Goal: Transaction & Acquisition: Purchase product/service

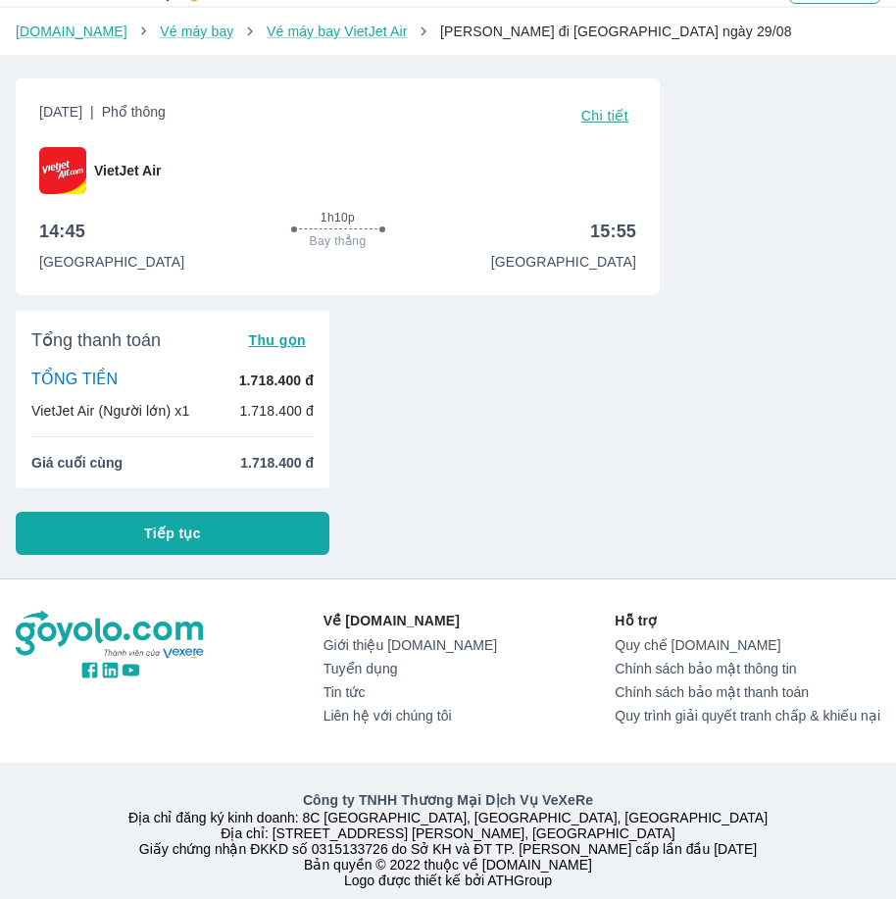
scroll to position [90, 0]
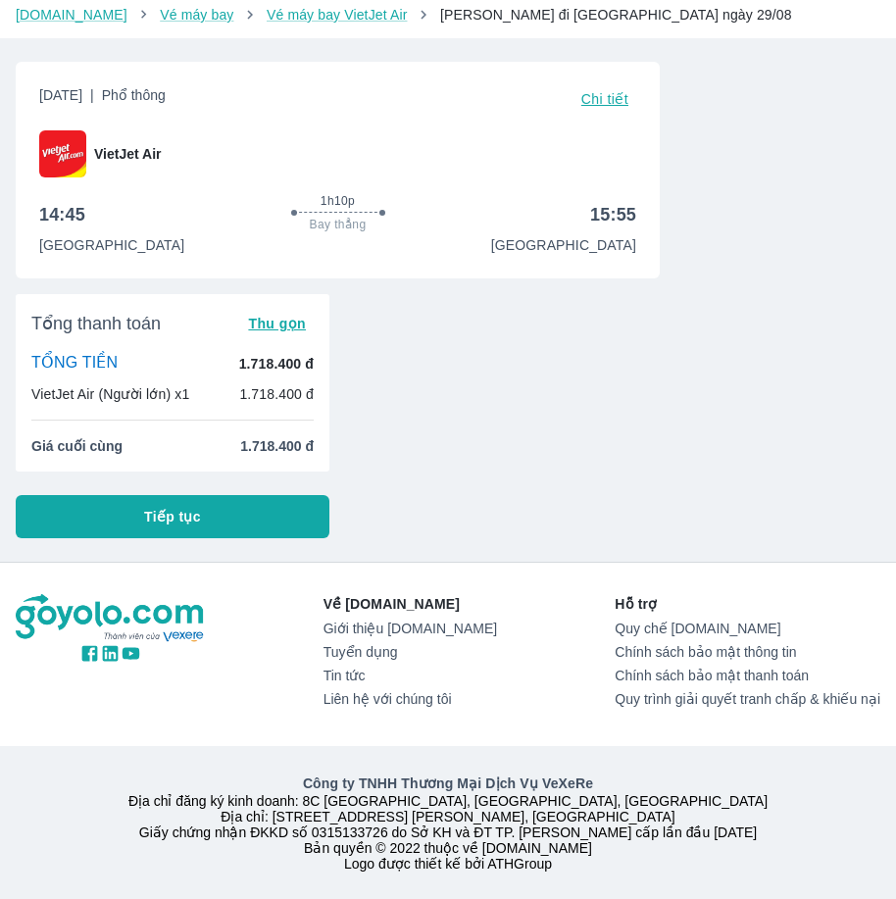
click at [229, 501] on button "Tiếp tục" at bounding box center [173, 516] width 314 height 43
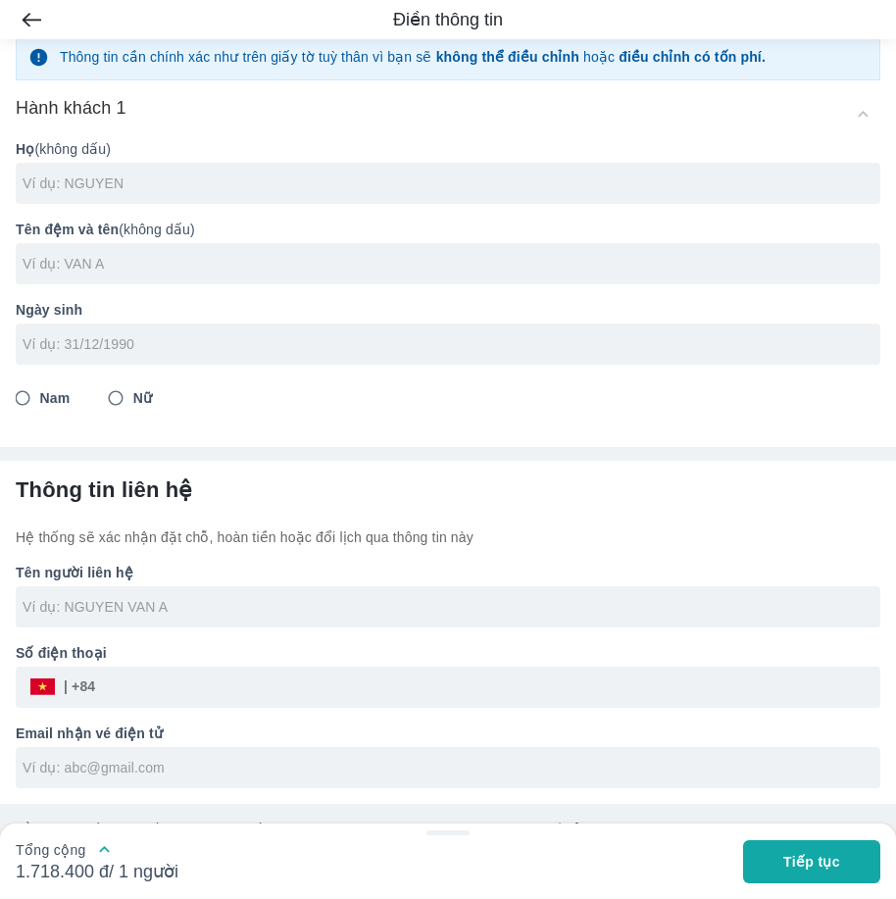
scroll to position [84, 0]
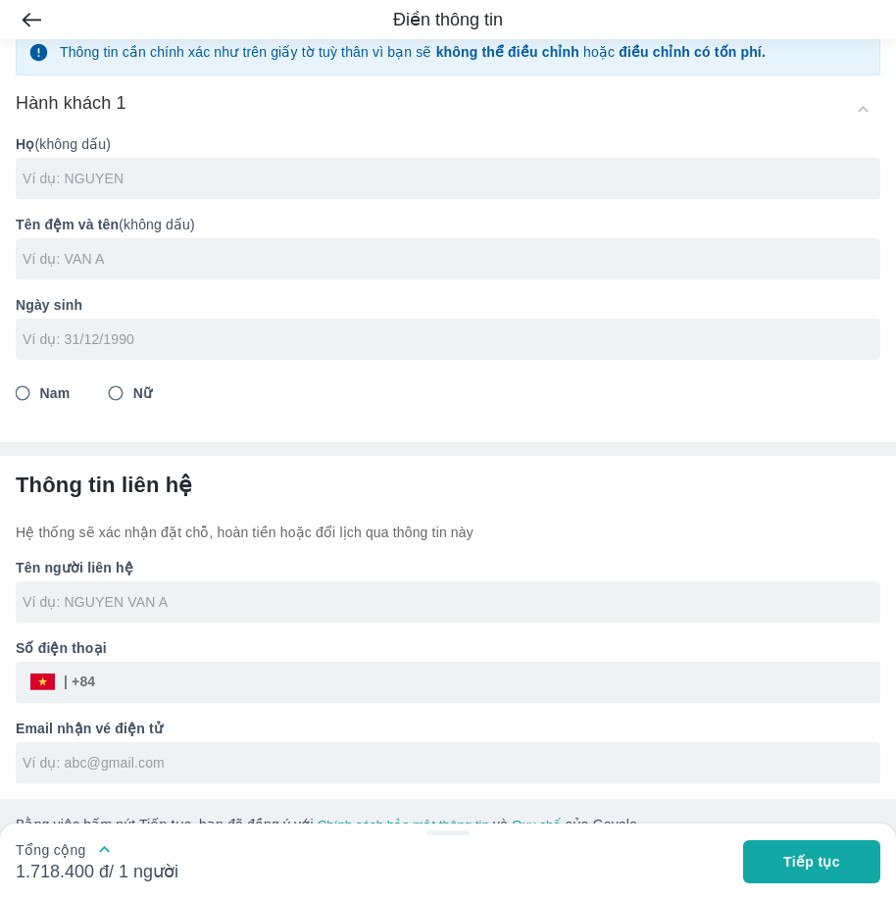
click at [153, 184] on input "text" at bounding box center [452, 179] width 858 height 20
type input "[PERSON_NAME]"
type input "HA MY"
type input "[DATE]"
click at [98, 376] on input "Nữ" at bounding box center [115, 393] width 35 height 35
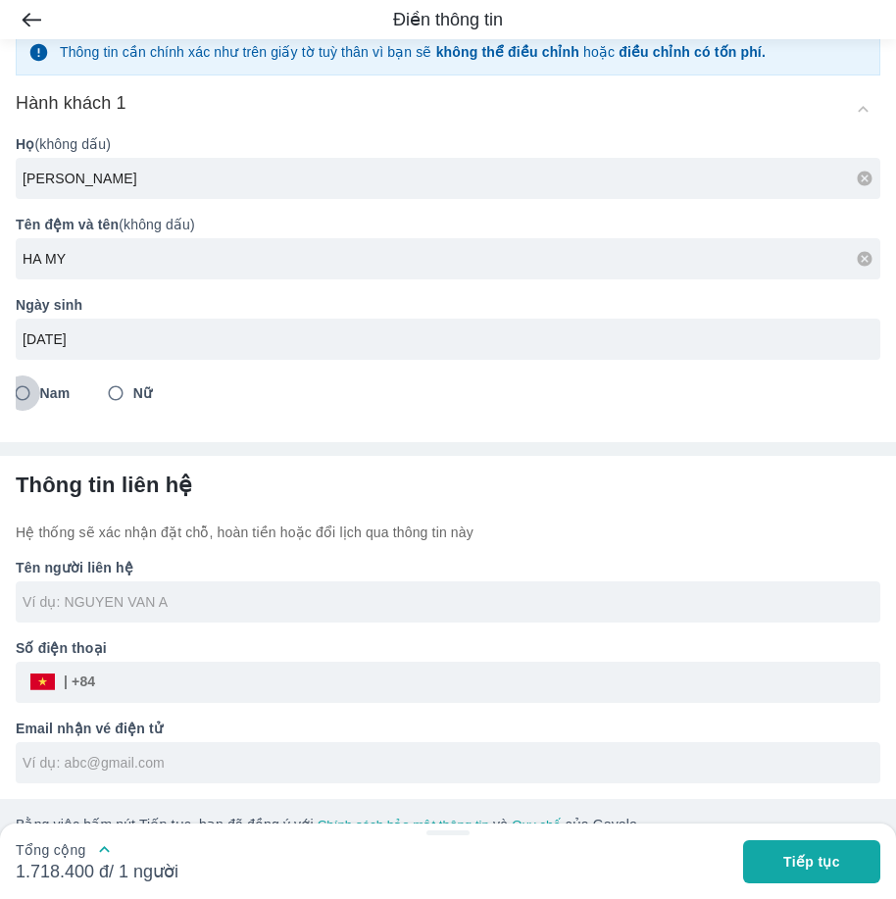
radio input "true"
click at [5, 376] on input "Nam" at bounding box center [22, 393] width 35 height 35
radio input "true"
click at [98, 376] on input "Nữ" at bounding box center [115, 393] width 35 height 35
radio input "true"
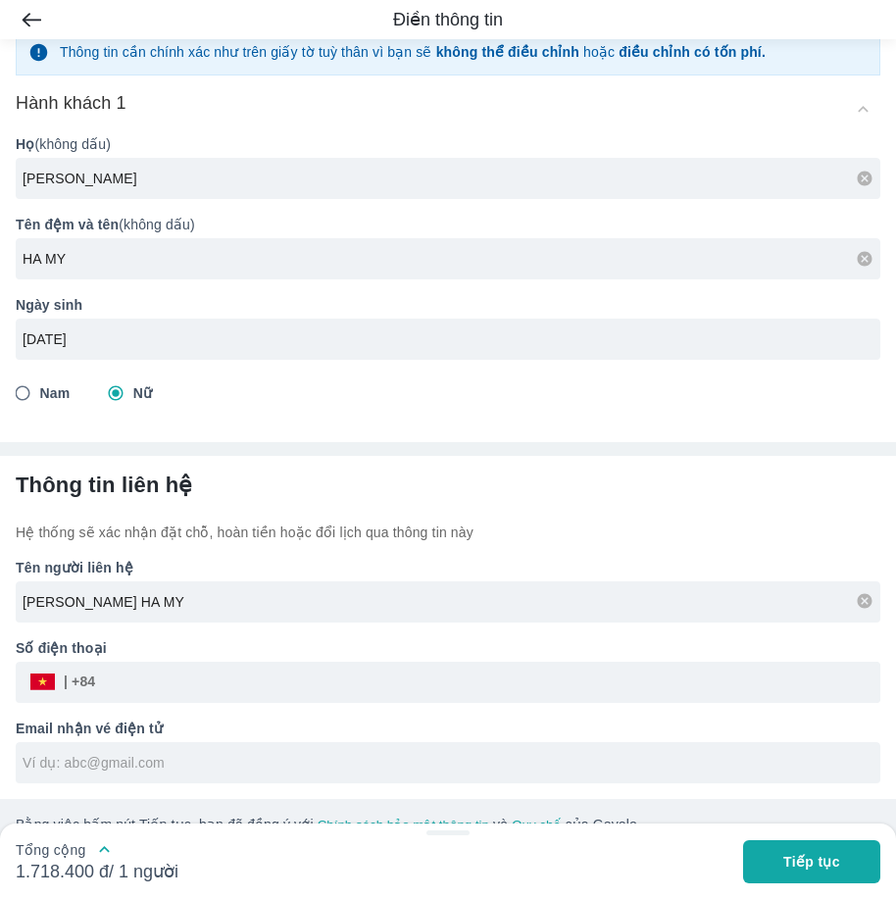
type input "[PERSON_NAME] HA MY"
type input "0911134508"
type input "[EMAIL_ADDRESS][DOMAIN_NAME]"
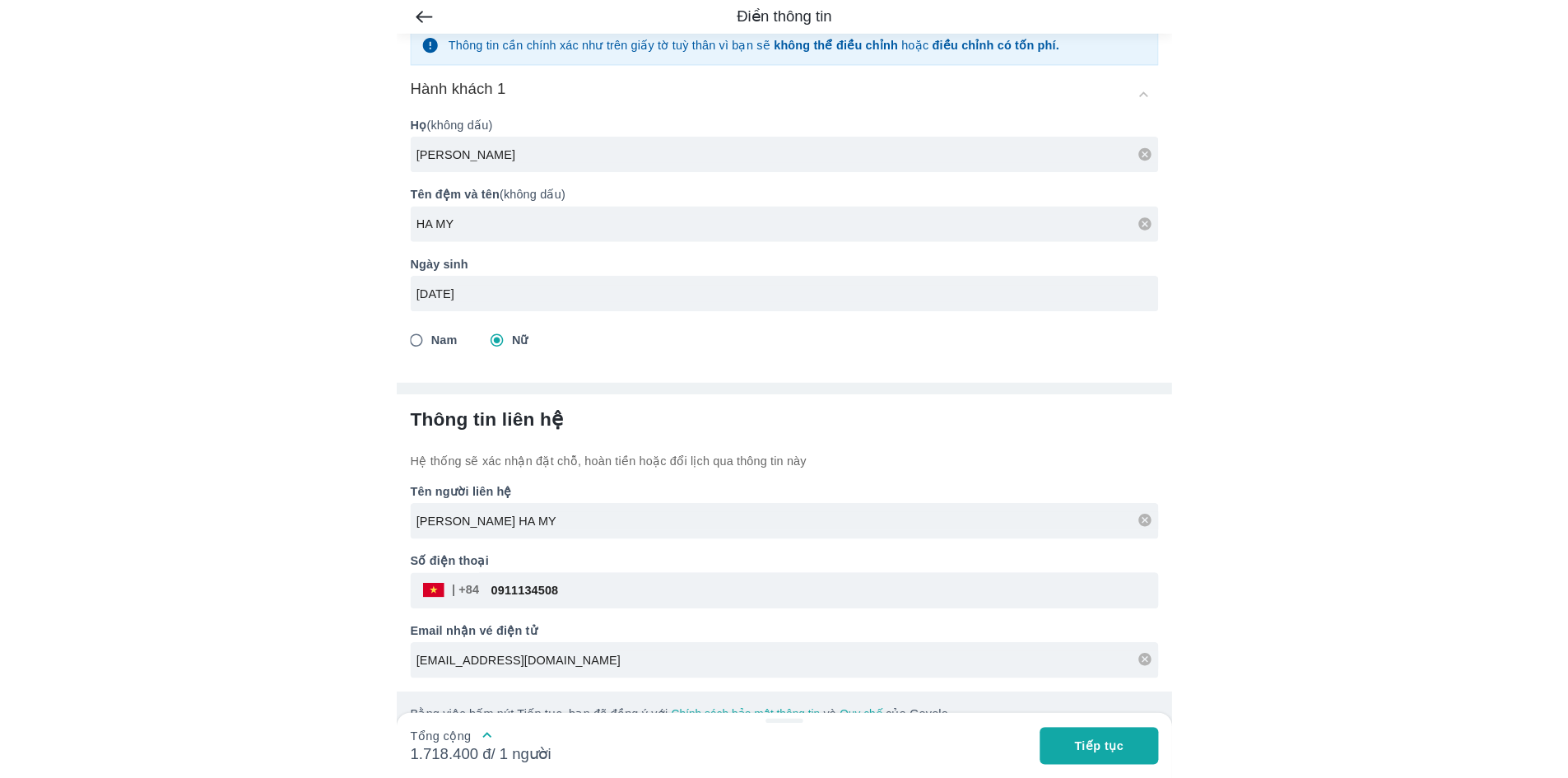
scroll to position [0, 0]
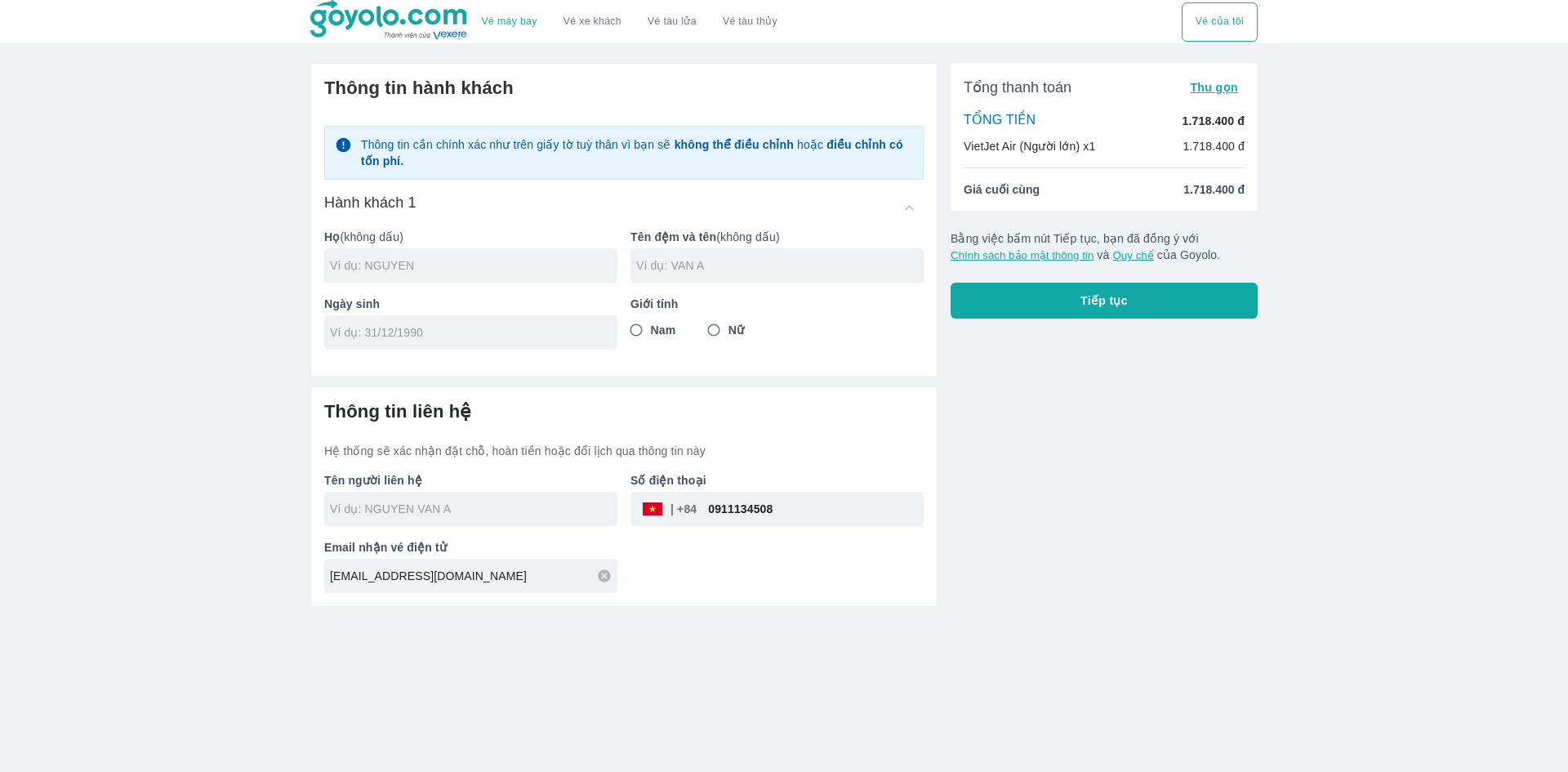
click at [758, 295] on button "Tiếp tục" at bounding box center [1103, 300] width 307 height 36
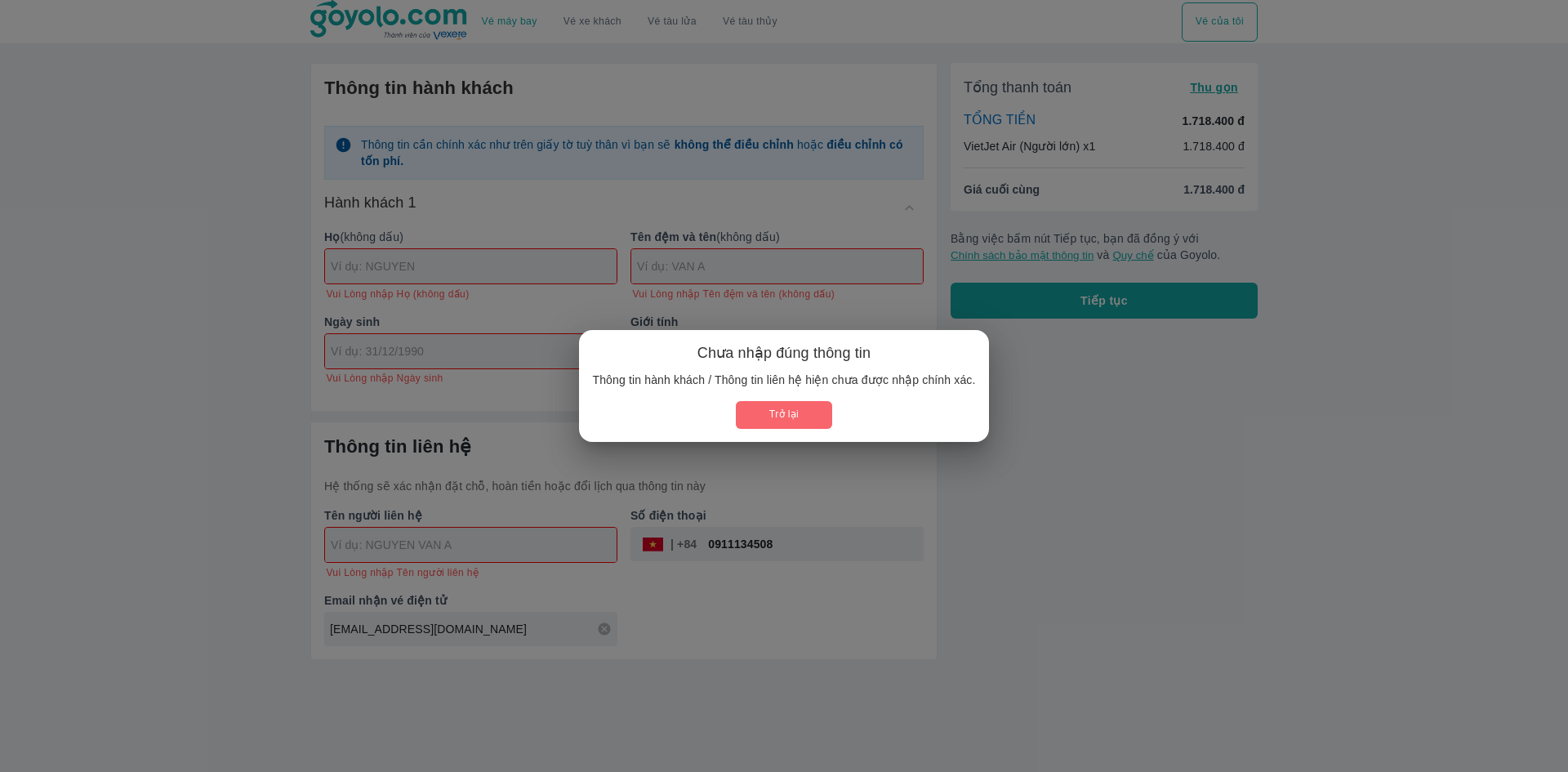
click at [758, 416] on button "Trở lại" at bounding box center [783, 414] width 96 height 27
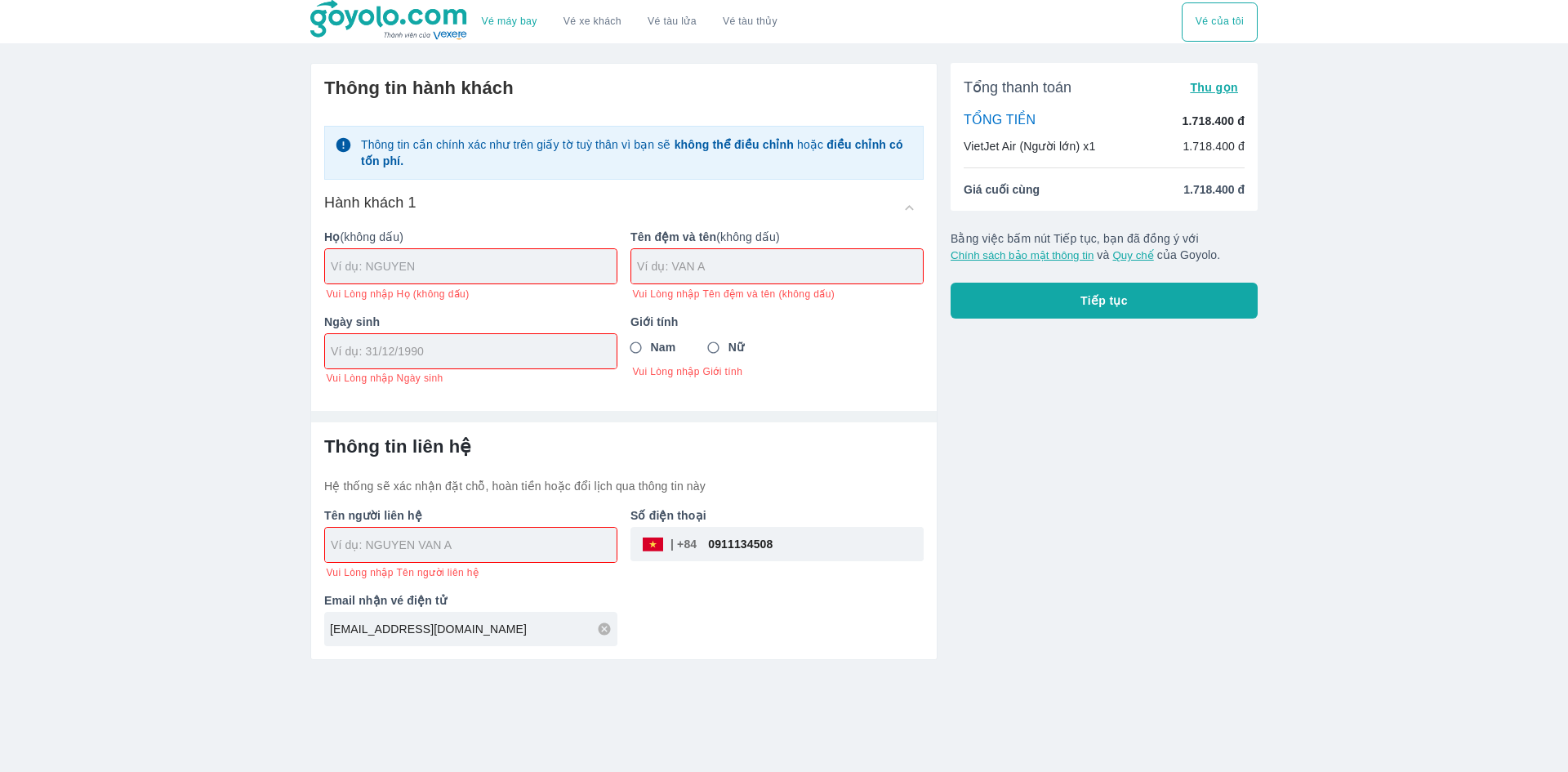
click at [522, 267] on input "text" at bounding box center [473, 266] width 286 height 17
type input "[PERSON_NAME]"
type input "HA MY"
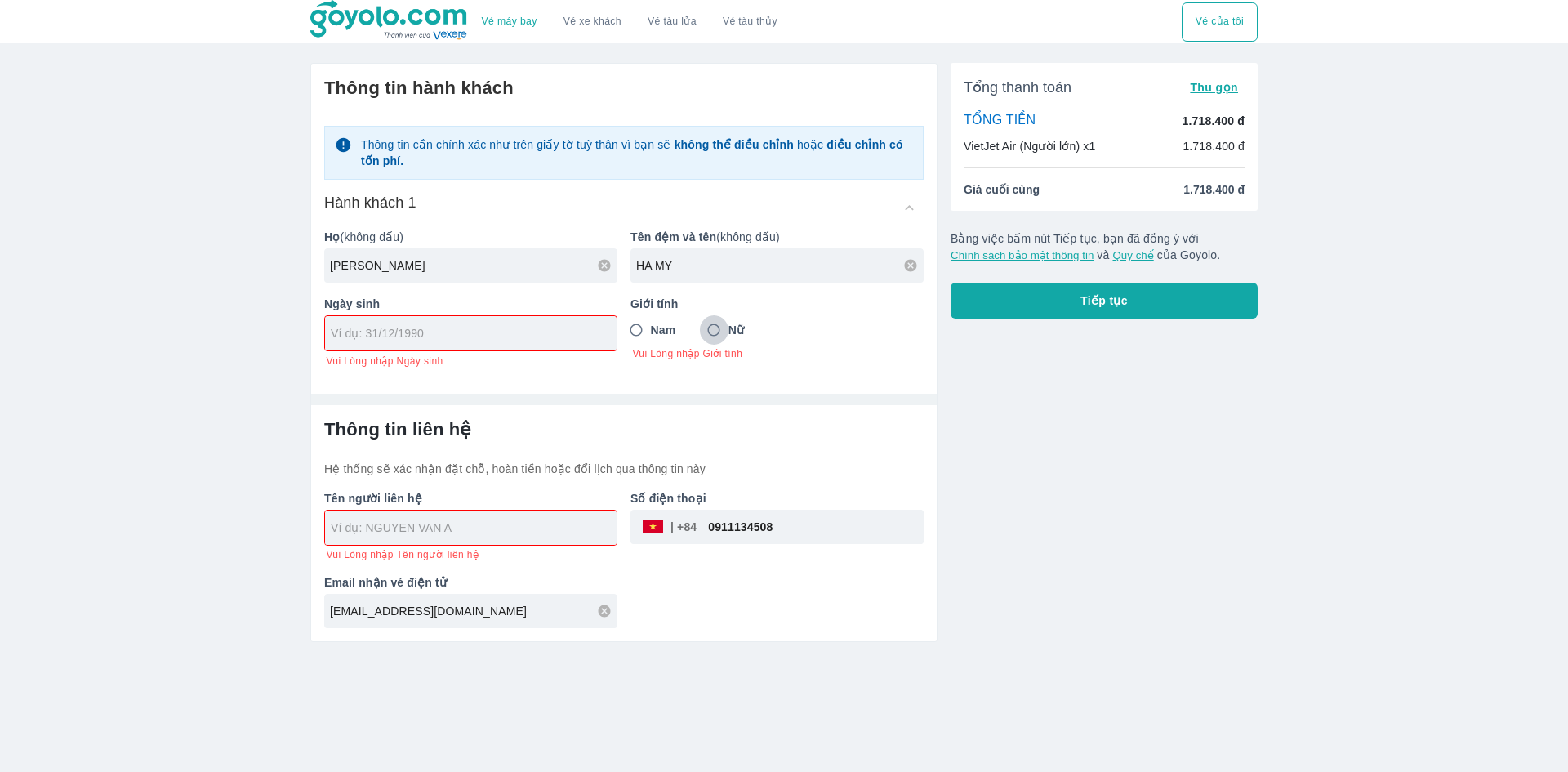
drag, startPoint x: 719, startPoint y: 347, endPoint x: 650, endPoint y: 356, distance: 69.6
click at [719, 347] on div "Nam Nữ Vui Lòng nhập Giới tính" at bounding box center [777, 337] width 293 height 45
click at [718, 331] on input "Nữ" at bounding box center [713, 329] width 29 height 29
radio input "true"
click at [579, 330] on input "tel" at bounding box center [465, 333] width 270 height 17
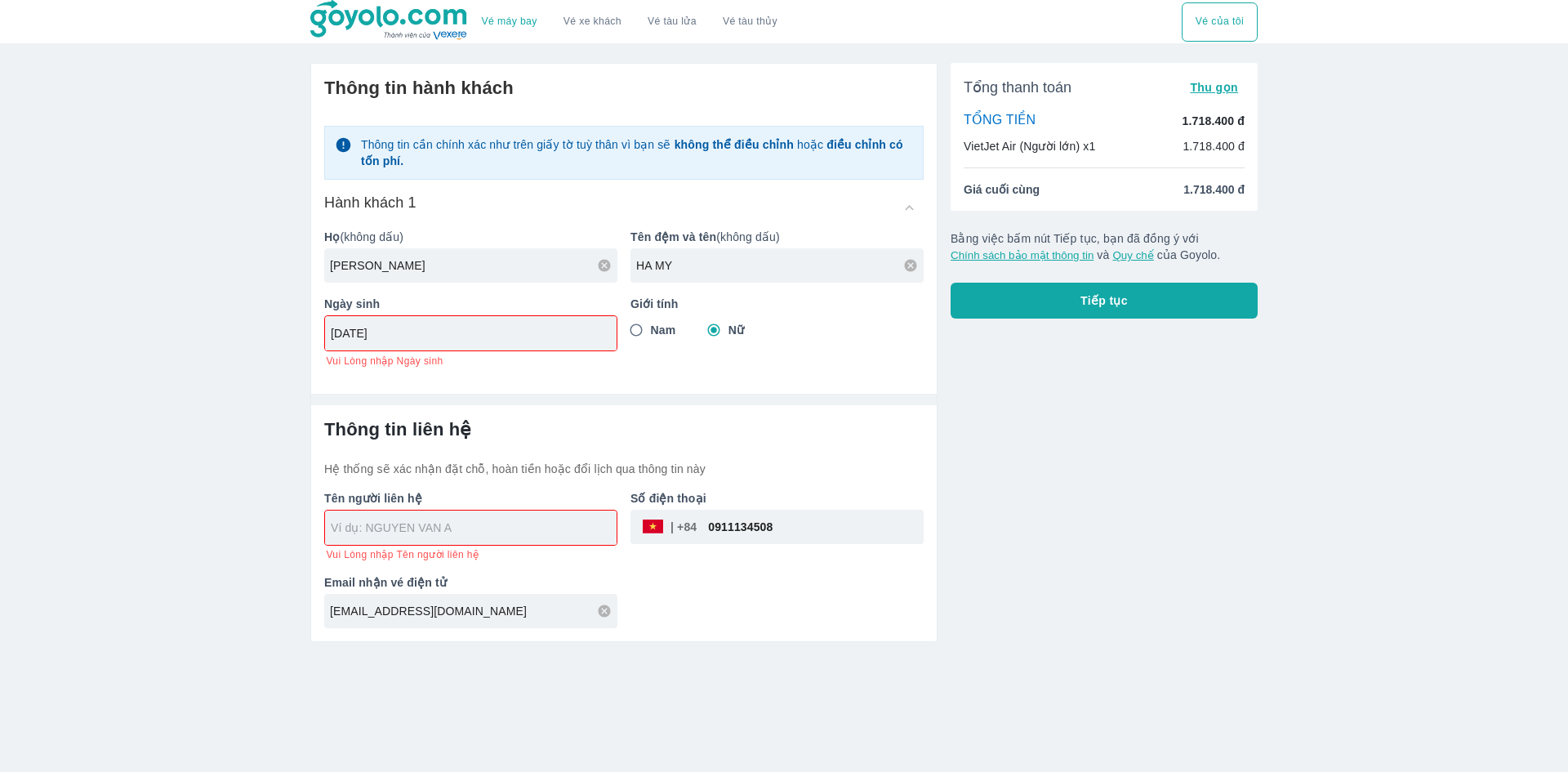
type input "[DATE]"
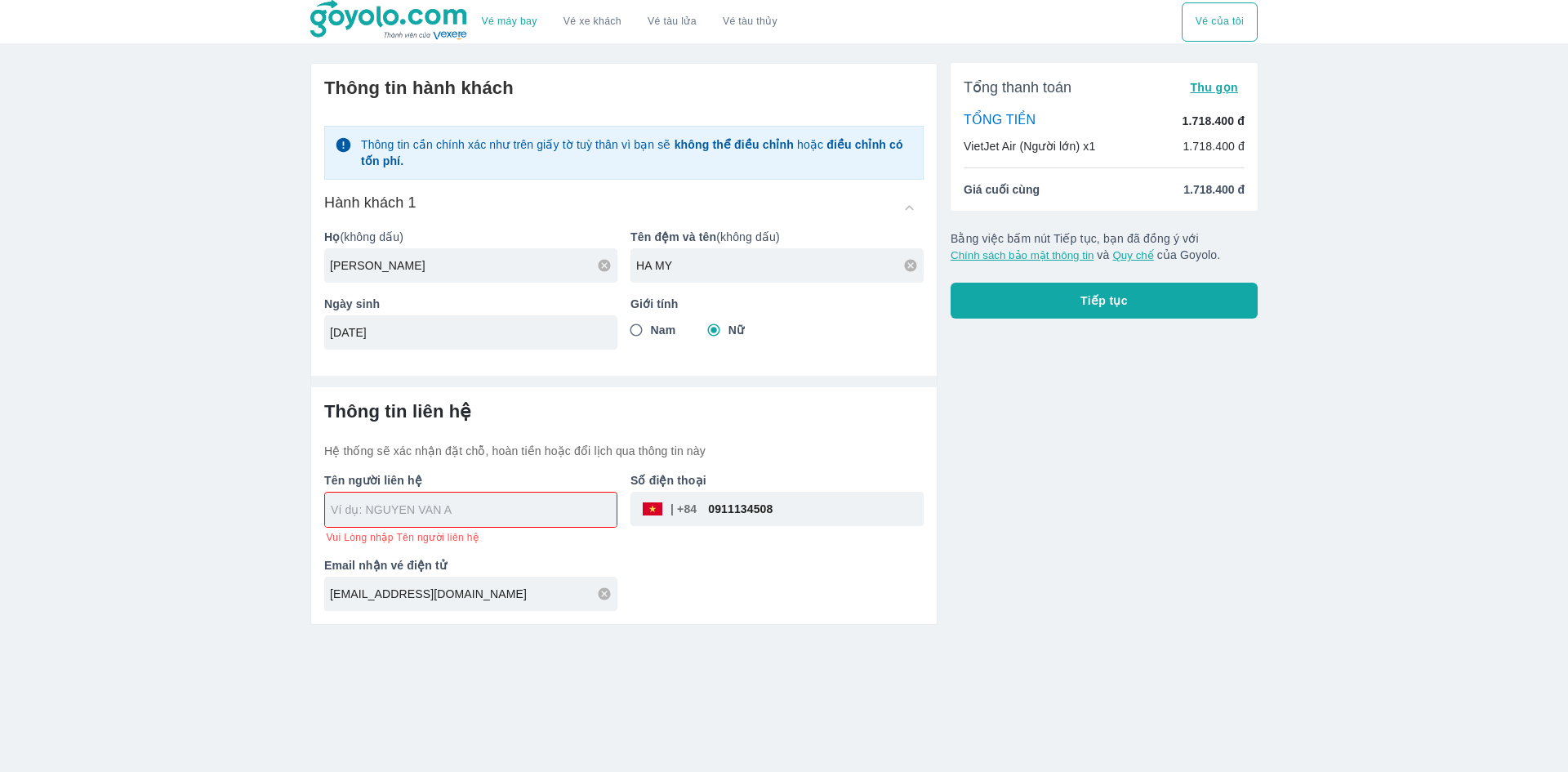
click at [506, 531] on div "Tên người liên hệ Vui Lòng nhập Tên người liên hệ" at bounding box center [465, 501] width 306 height 85
type input "[PERSON_NAME] HA MY"
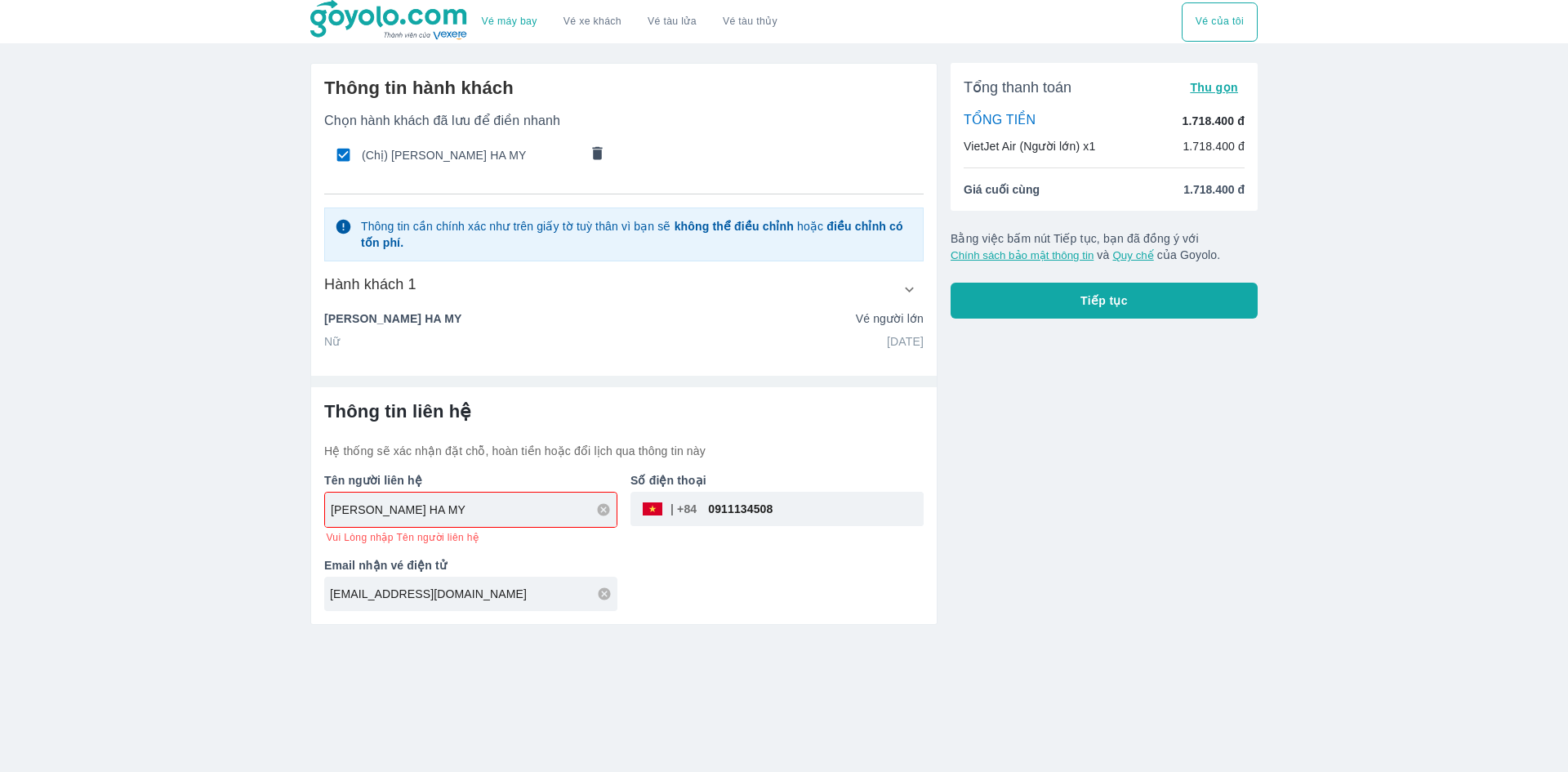
click at [703, 570] on div "Tên người liên hệ NGUYEN HA MY Vui Lòng nhập Tên người liên hệ Số điện thoại ​ …" at bounding box center [617, 535] width 612 height 152
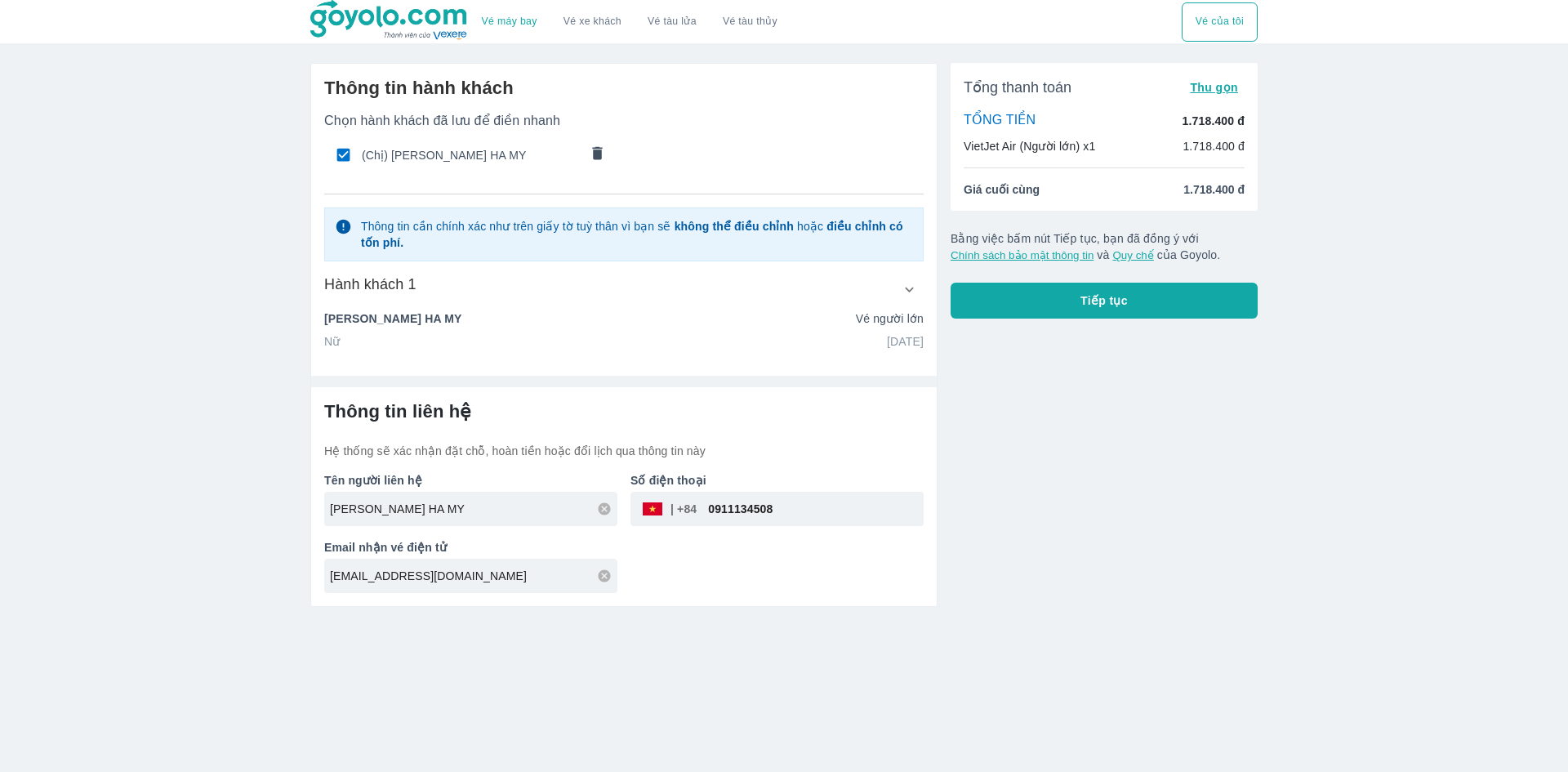
click at [758, 306] on span "Tiếp tục" at bounding box center [1103, 301] width 47 height 17
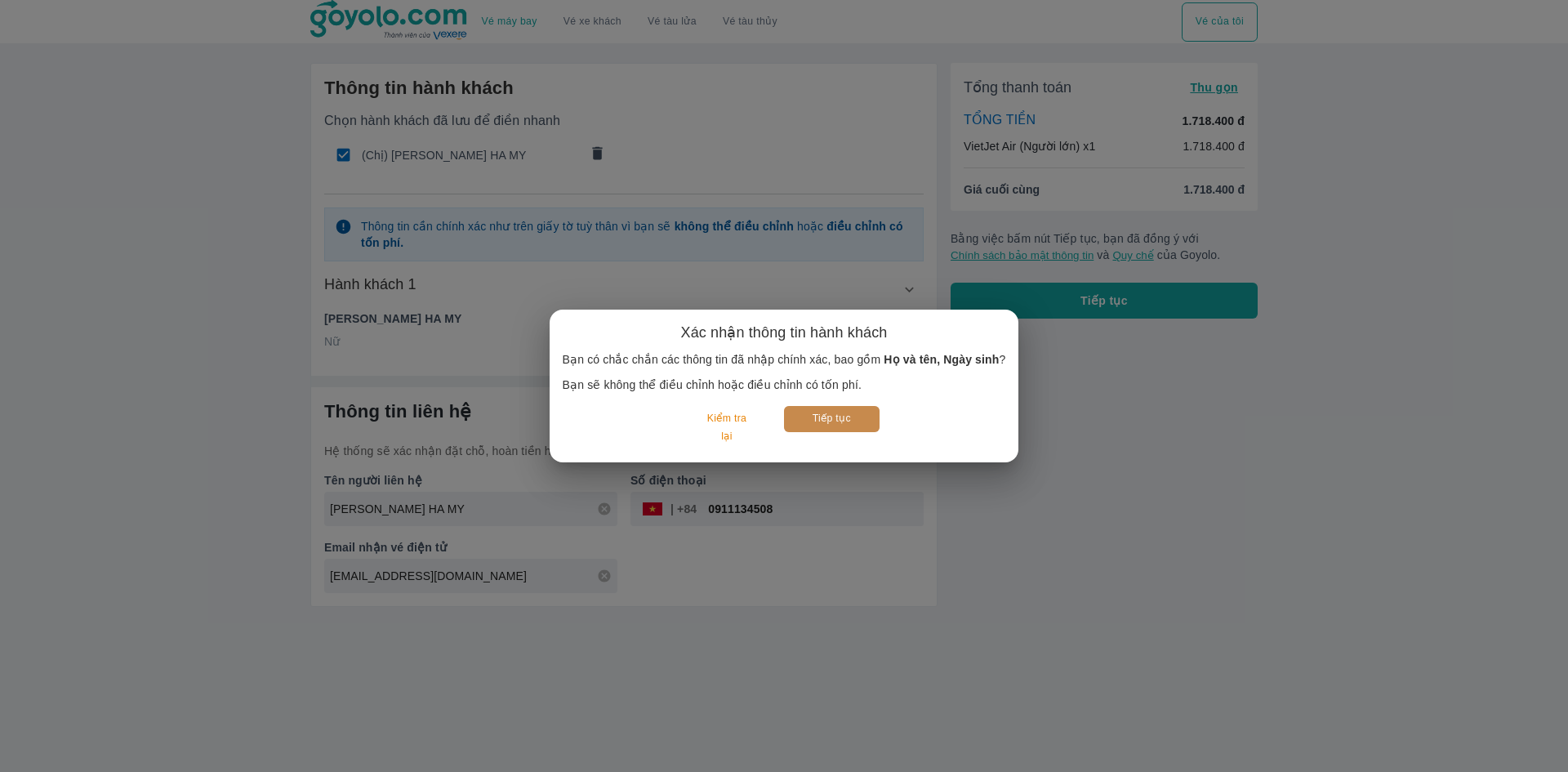
click at [758, 419] on button "Tiếp tục" at bounding box center [831, 418] width 96 height 25
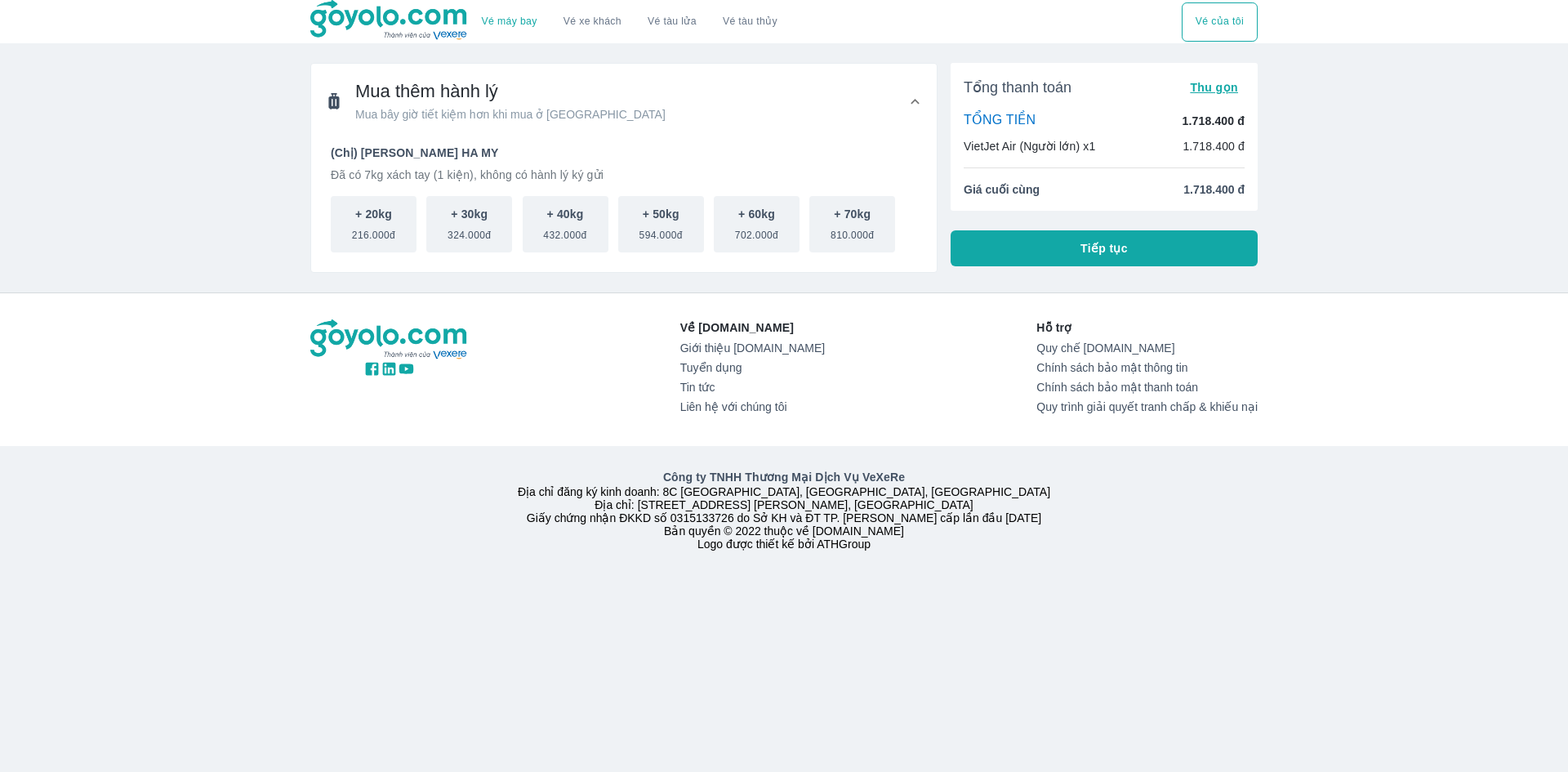
click at [758, 258] on button "Tiếp tục" at bounding box center [1103, 248] width 307 height 36
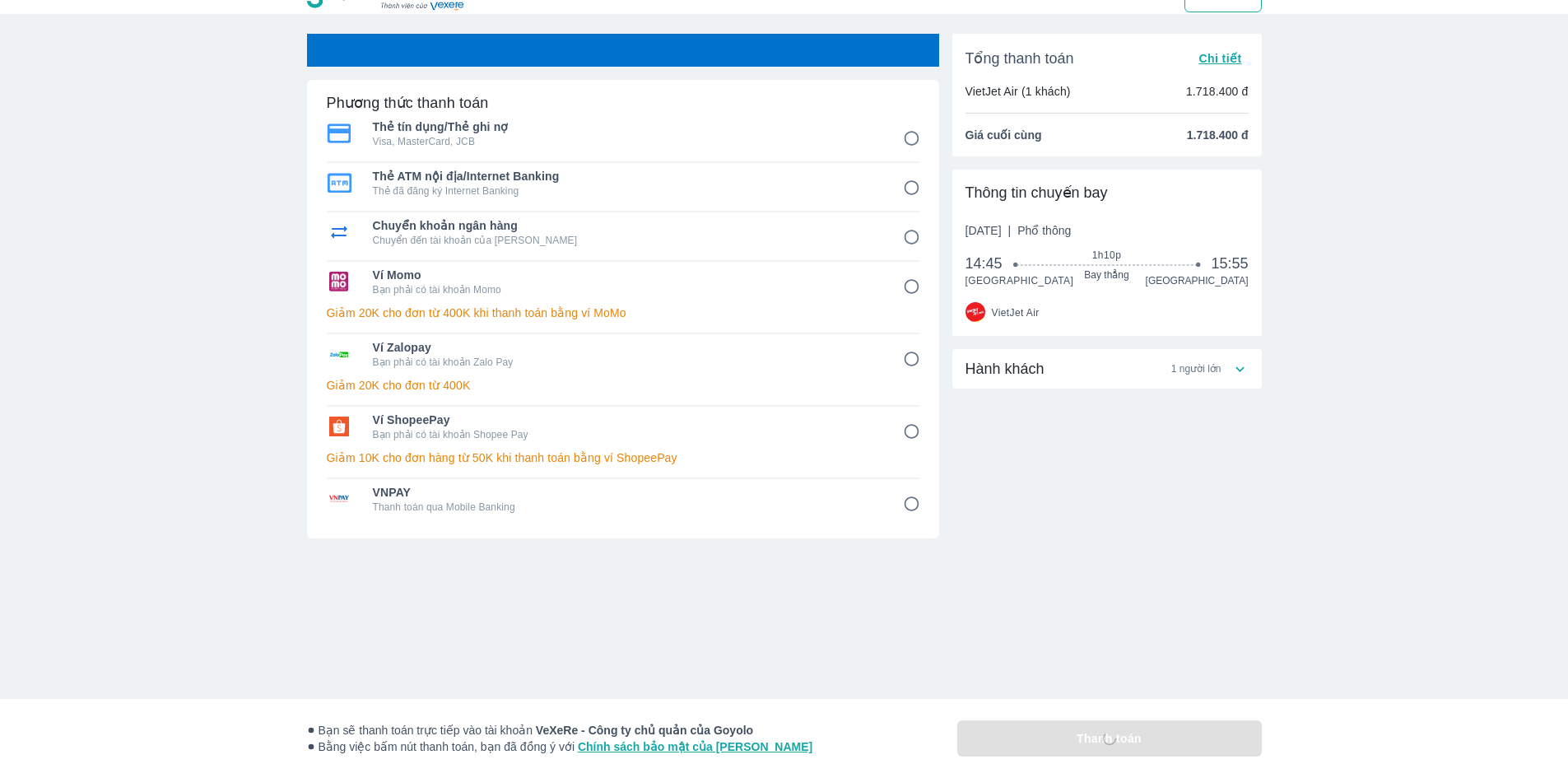
scroll to position [60, 0]
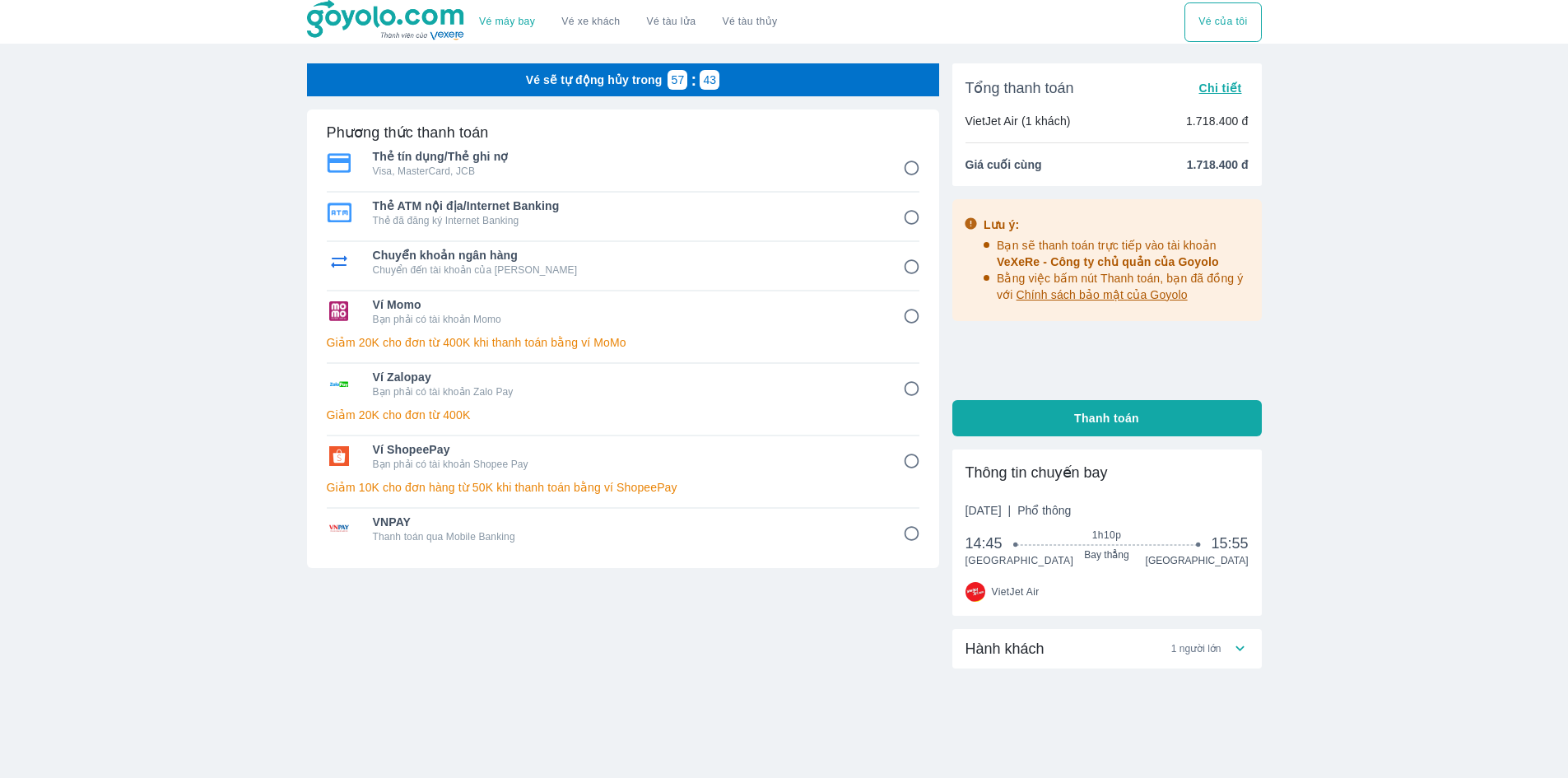
click at [625, 83] on p "Vé sẽ tự động hủy trong" at bounding box center [594, 80] width 137 height 17
